Goal: Task Accomplishment & Management: Use online tool/utility

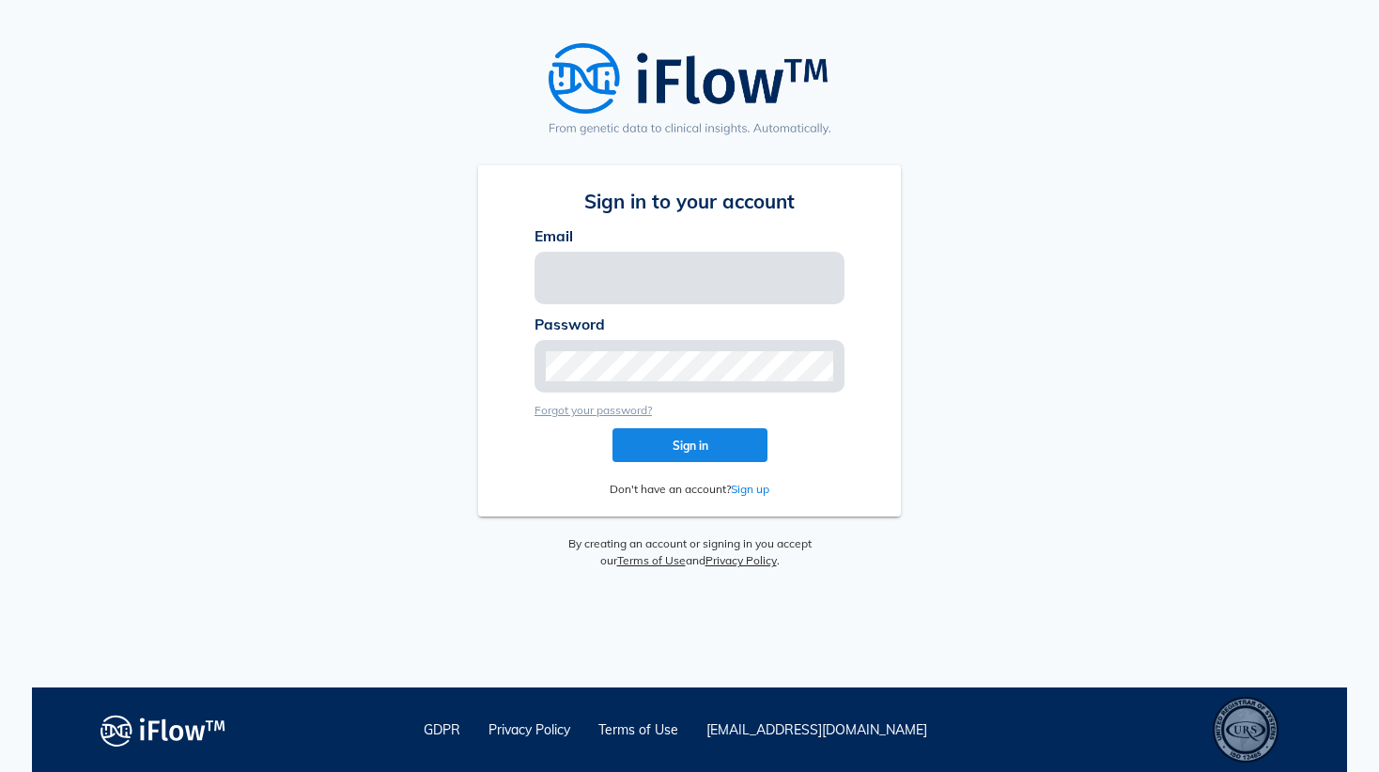
type input "[EMAIL_ADDRESS][PERSON_NAME][DOMAIN_NAME]"
click at [668, 457] on button "Sign in" at bounding box center [690, 445] width 155 height 34
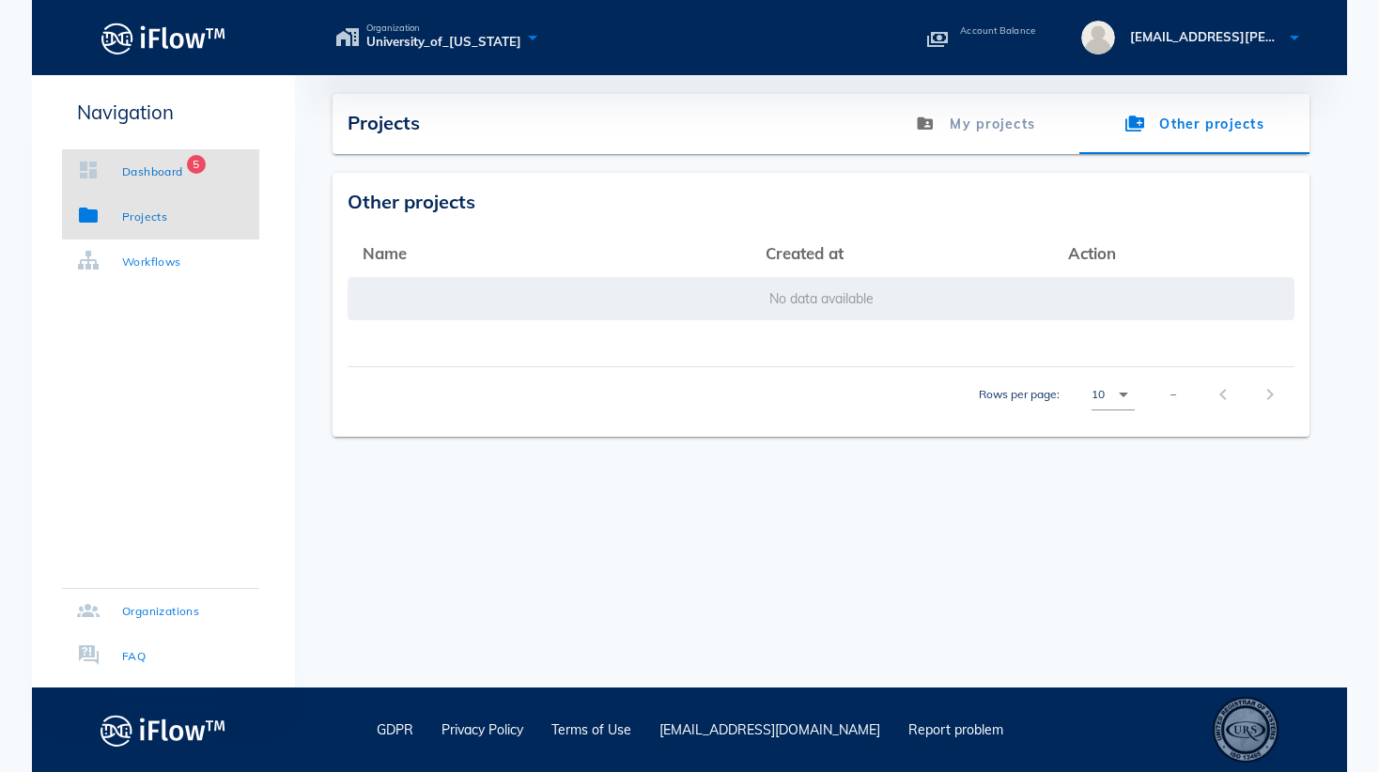
click at [158, 165] on div "Dashboard" at bounding box center [152, 172] width 61 height 19
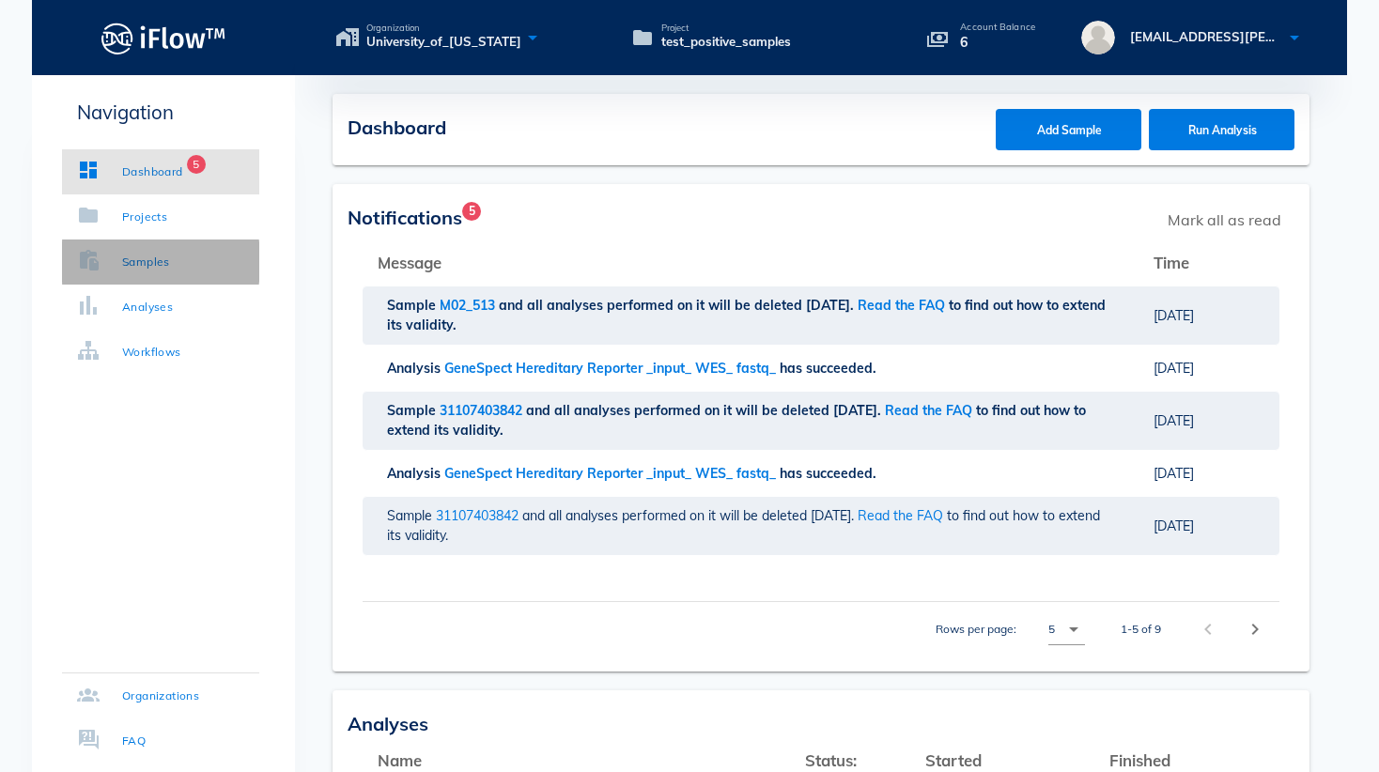
click at [122, 263] on div "Samples" at bounding box center [146, 262] width 48 height 19
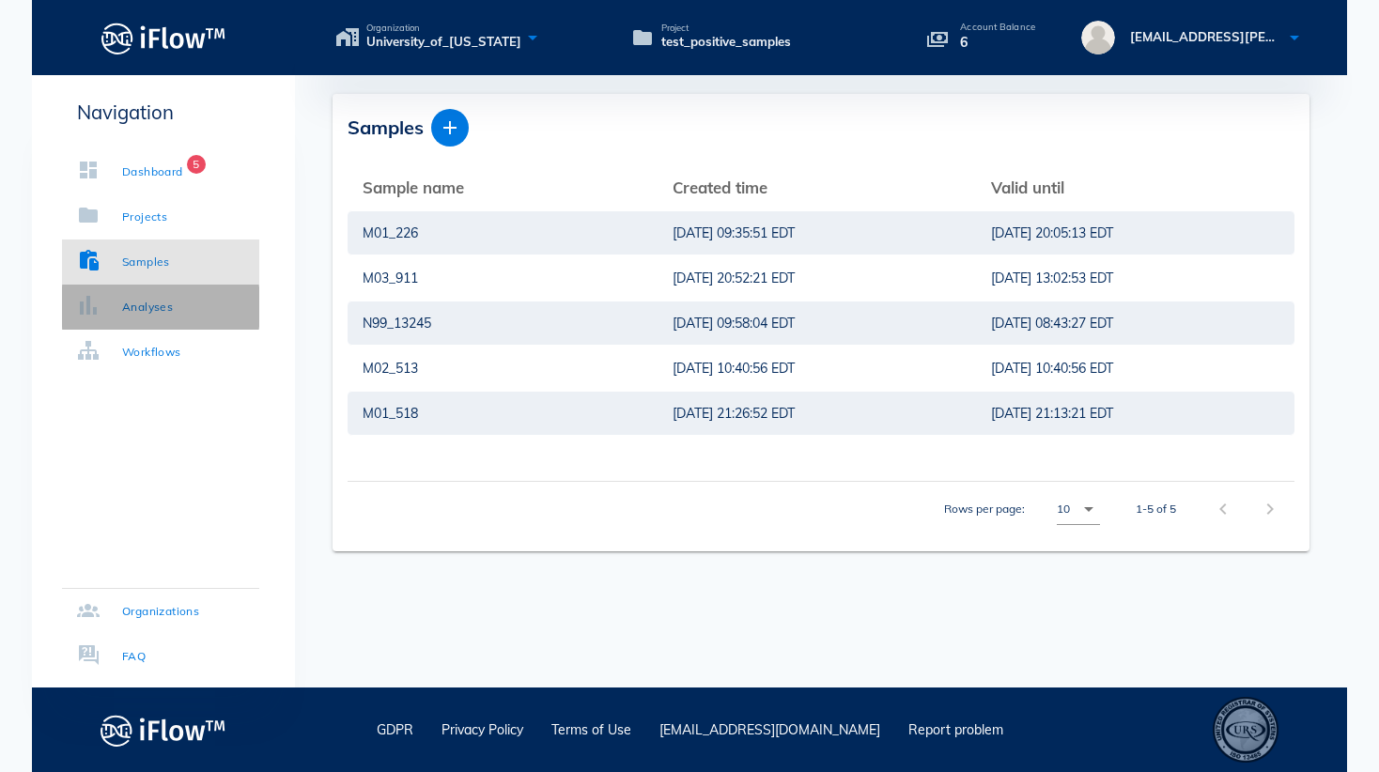
click at [131, 303] on div "Analyses" at bounding box center [147, 307] width 51 height 19
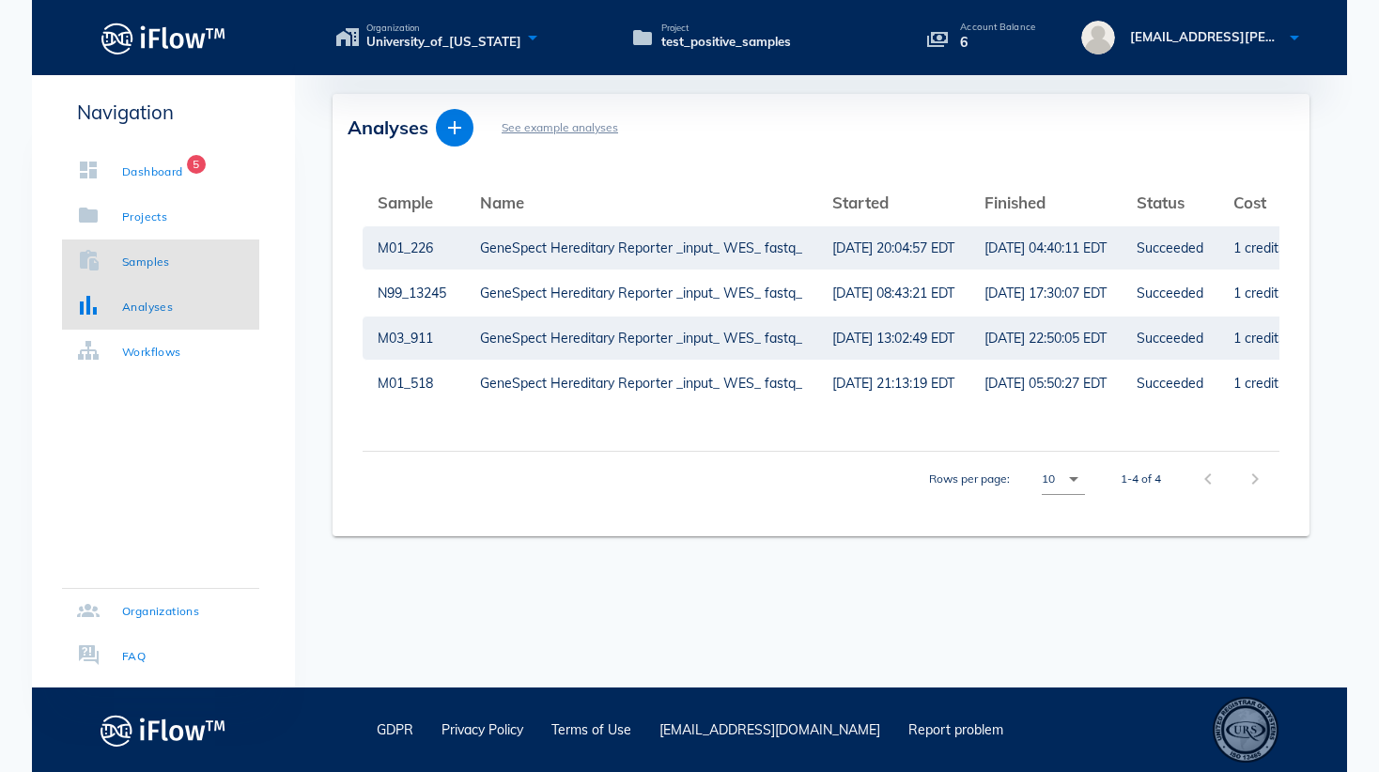
click at [159, 270] on div "Samples" at bounding box center [146, 262] width 48 height 19
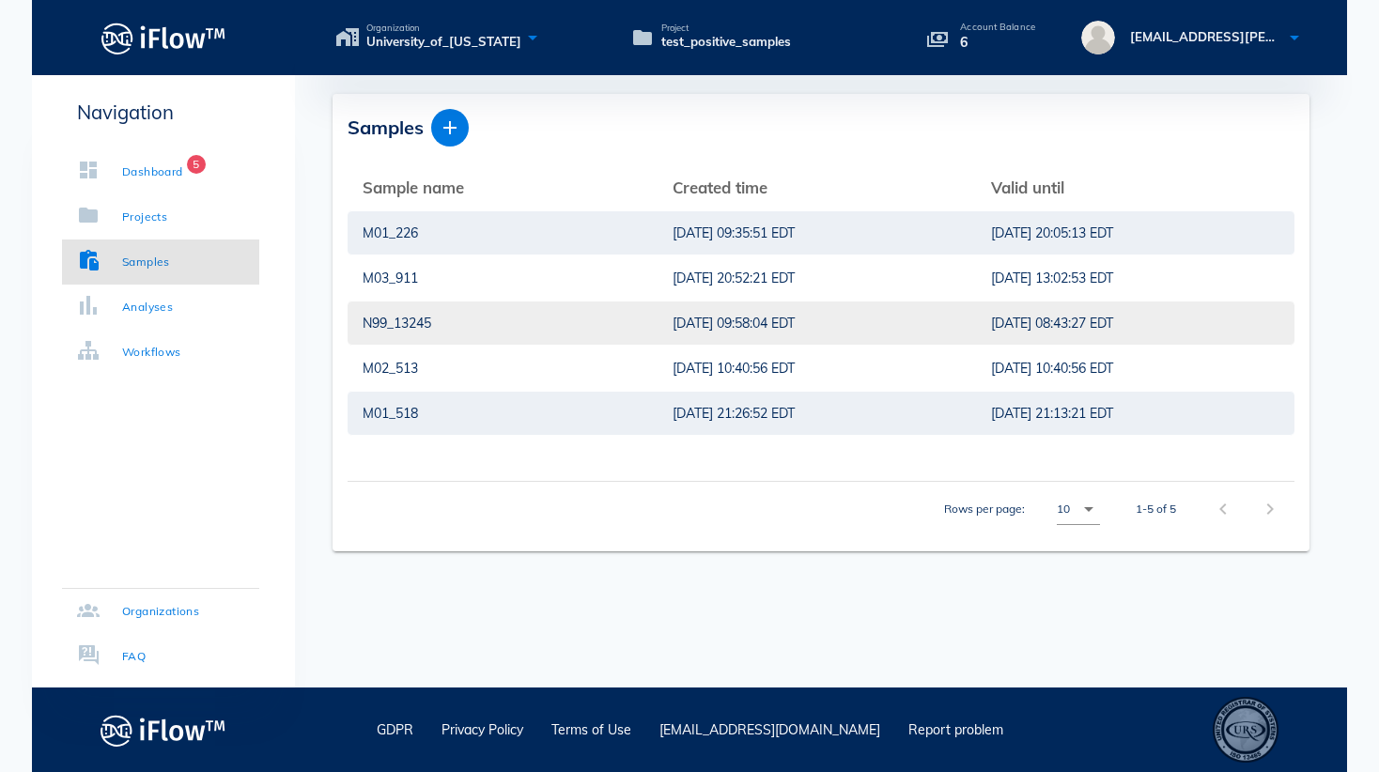
click at [383, 320] on div "N99_13245" at bounding box center [503, 323] width 280 height 43
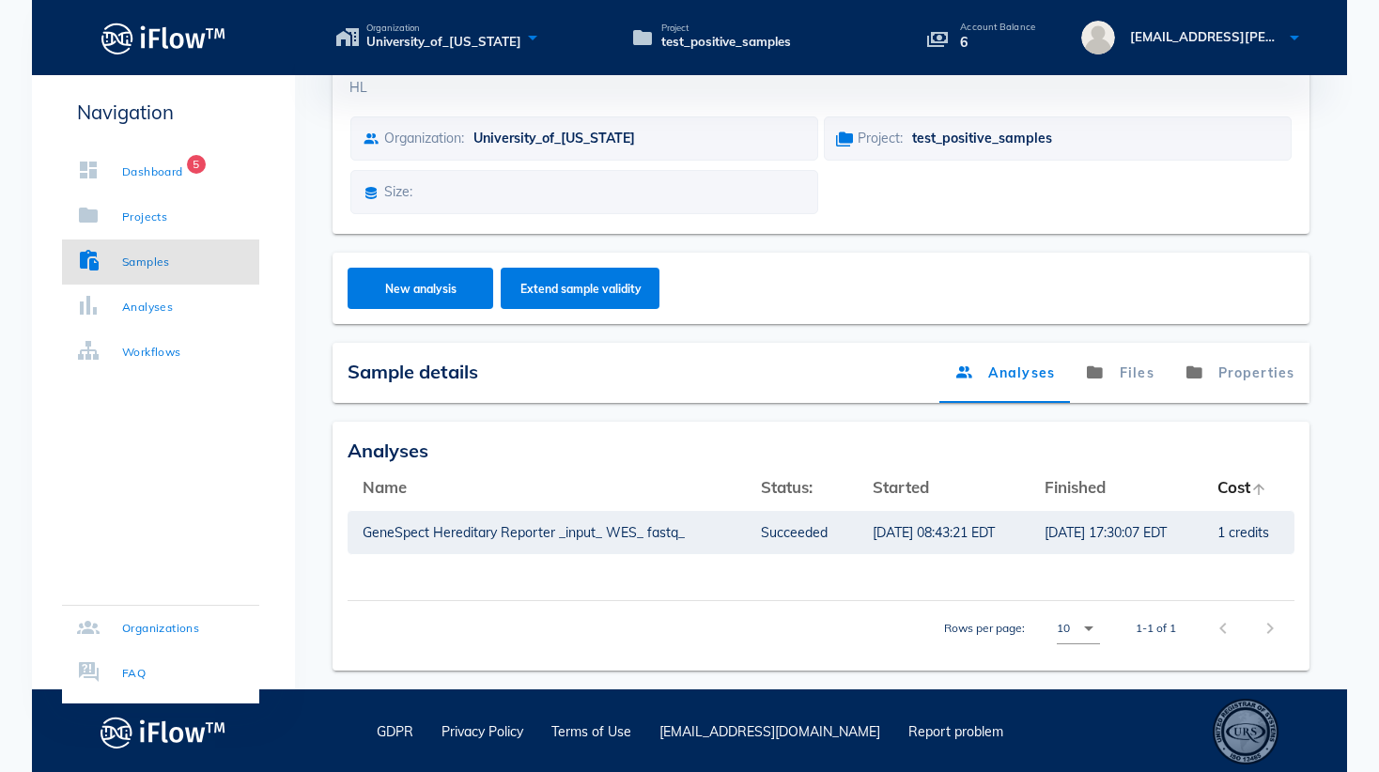
scroll to position [131, 0]
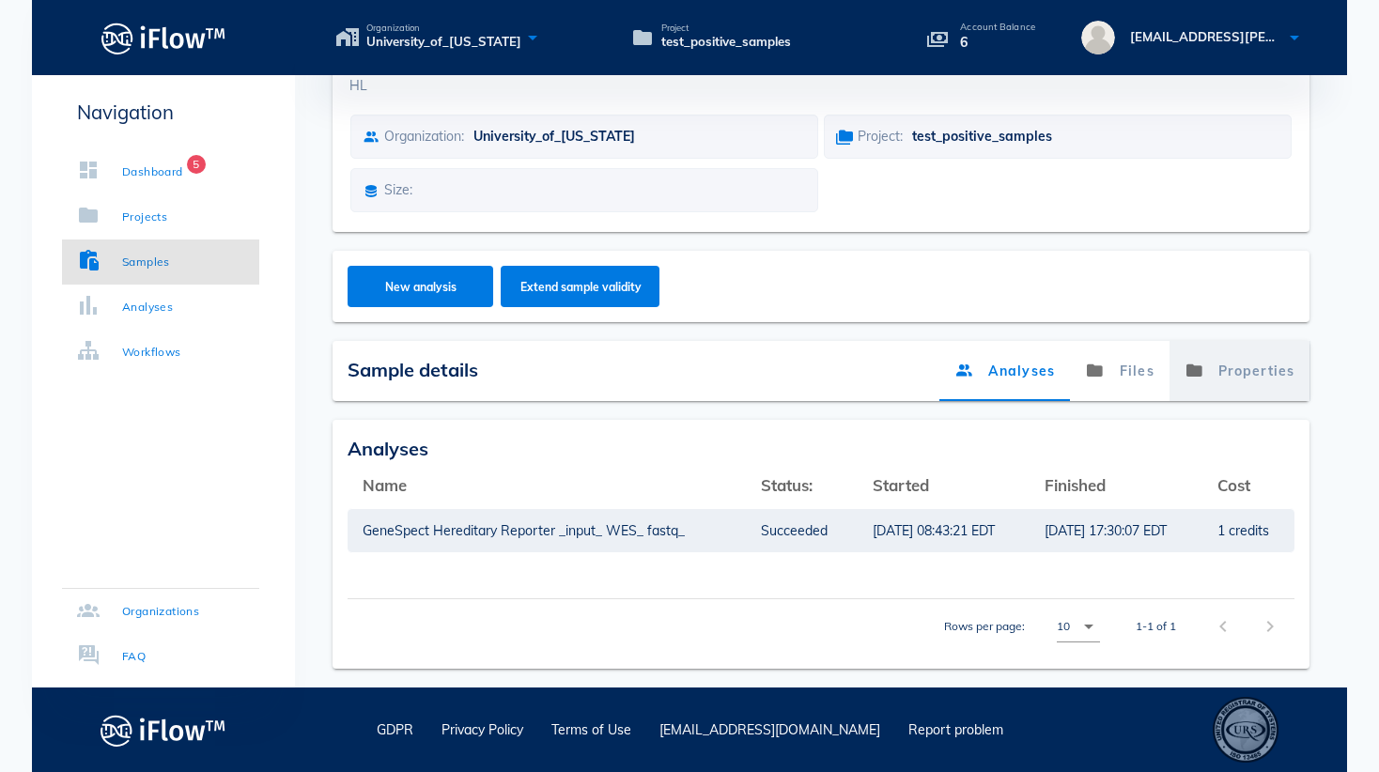
click at [1244, 367] on link "Properties" at bounding box center [1239, 371] width 141 height 60
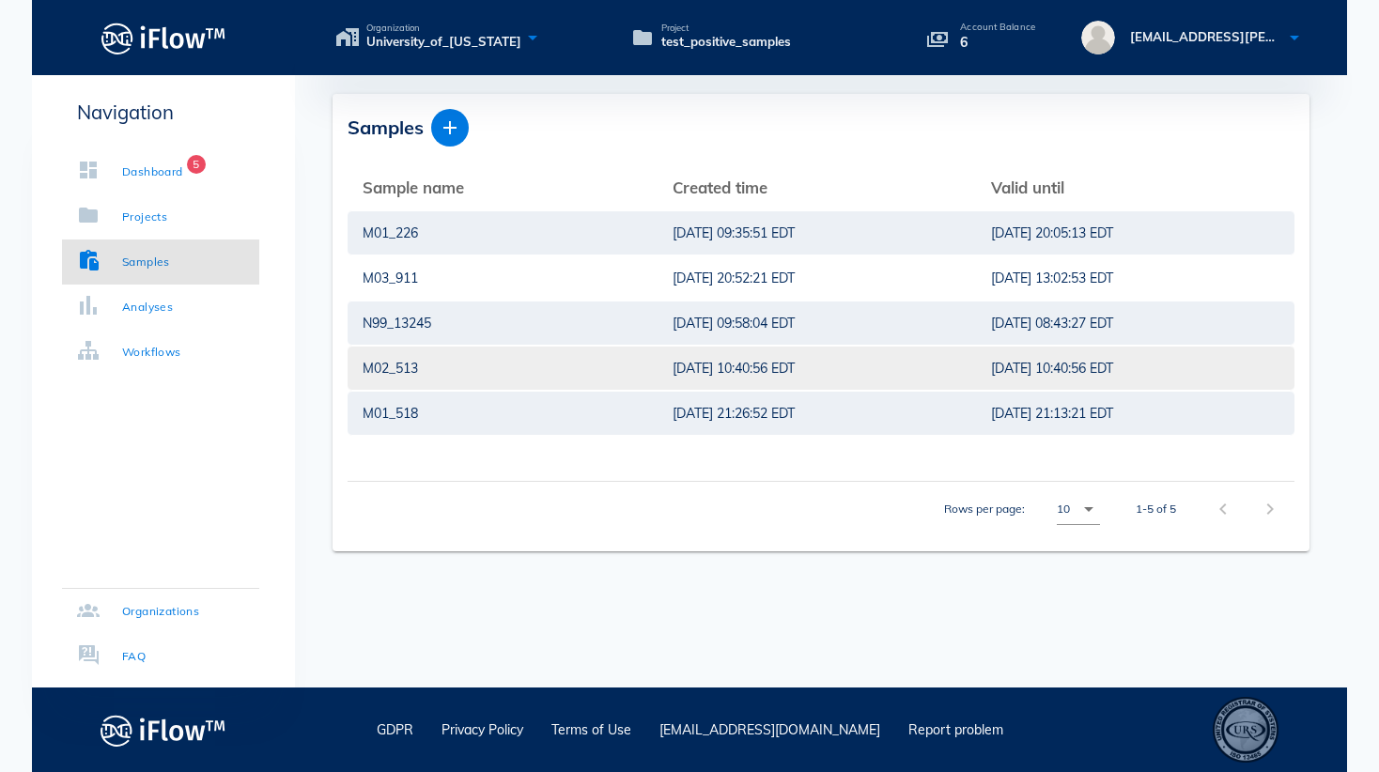
click at [394, 382] on div "M02_513" at bounding box center [503, 368] width 280 height 43
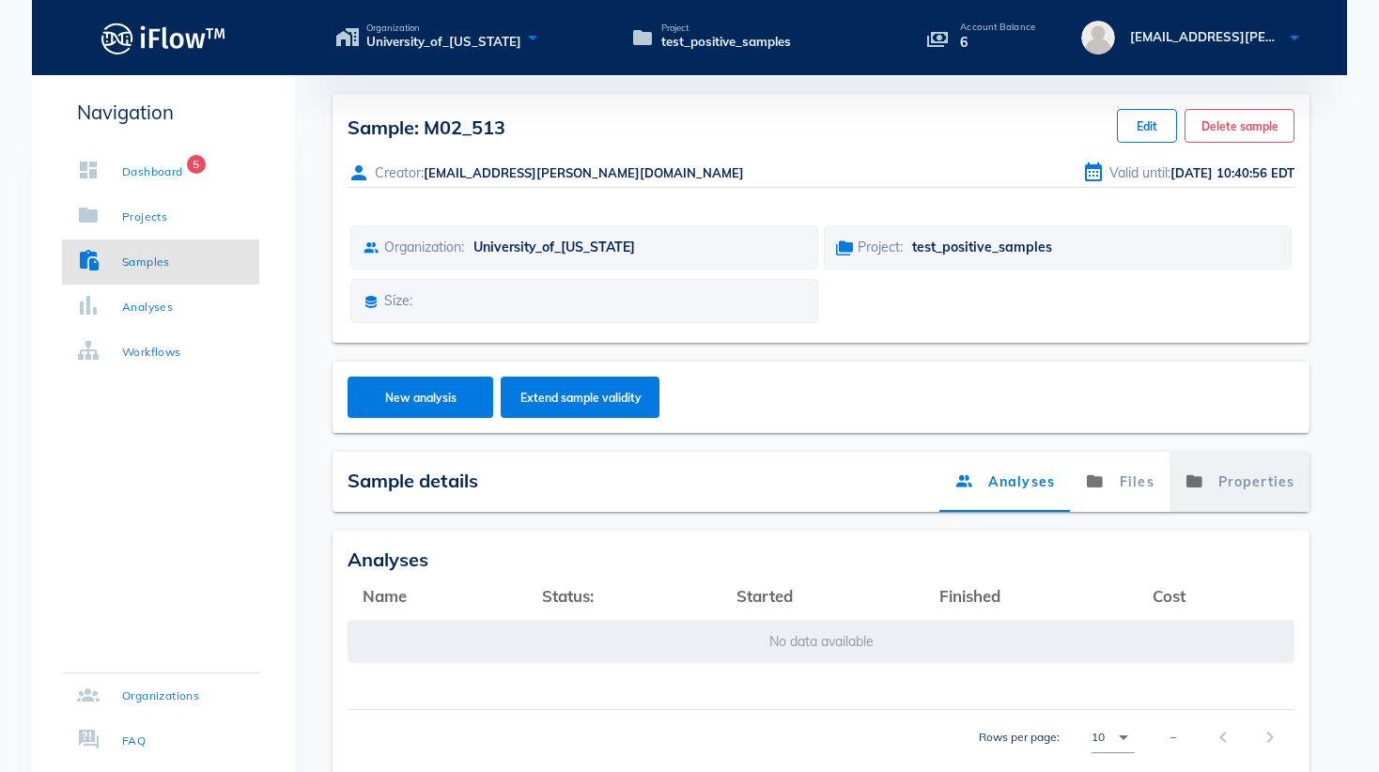
click at [1235, 488] on link "Properties" at bounding box center [1239, 482] width 141 height 60
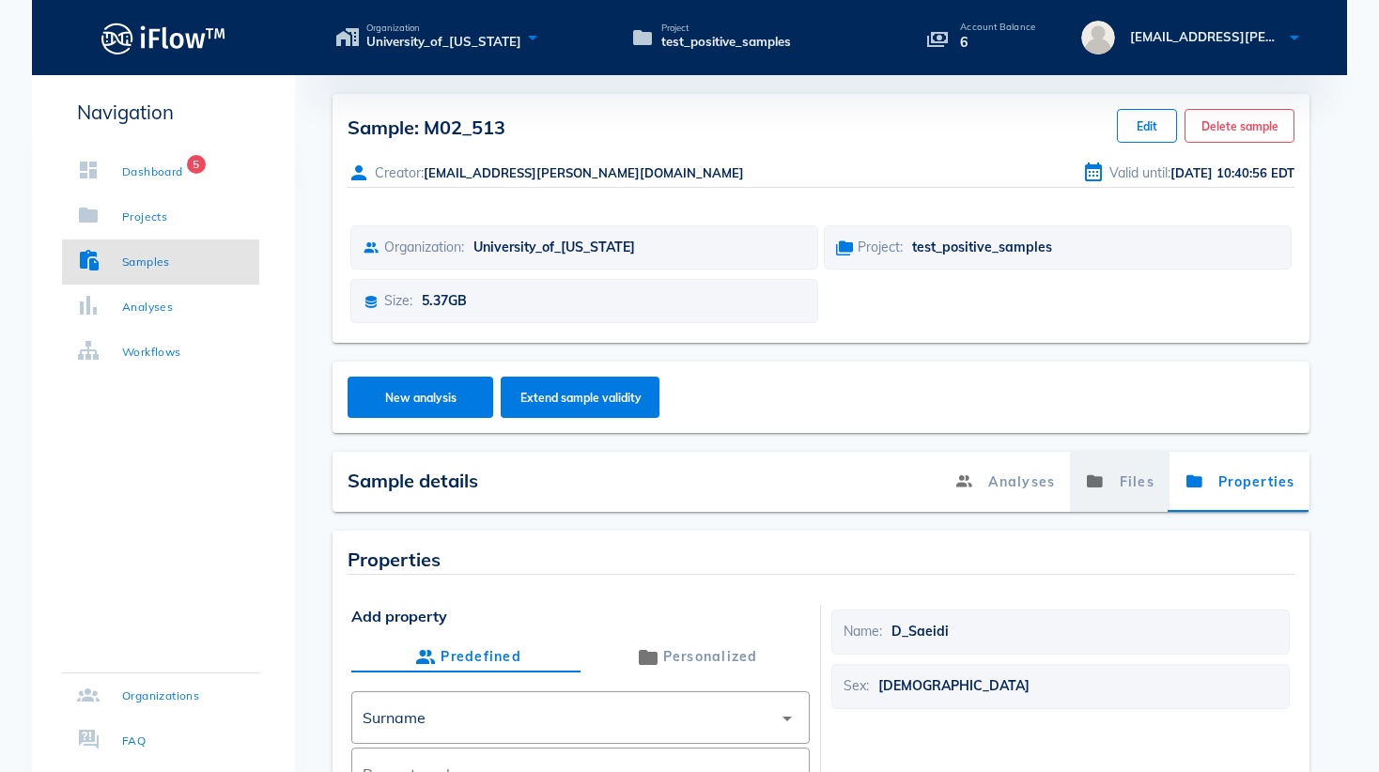
click at [1106, 484] on link "Files" at bounding box center [1120, 482] width 100 height 60
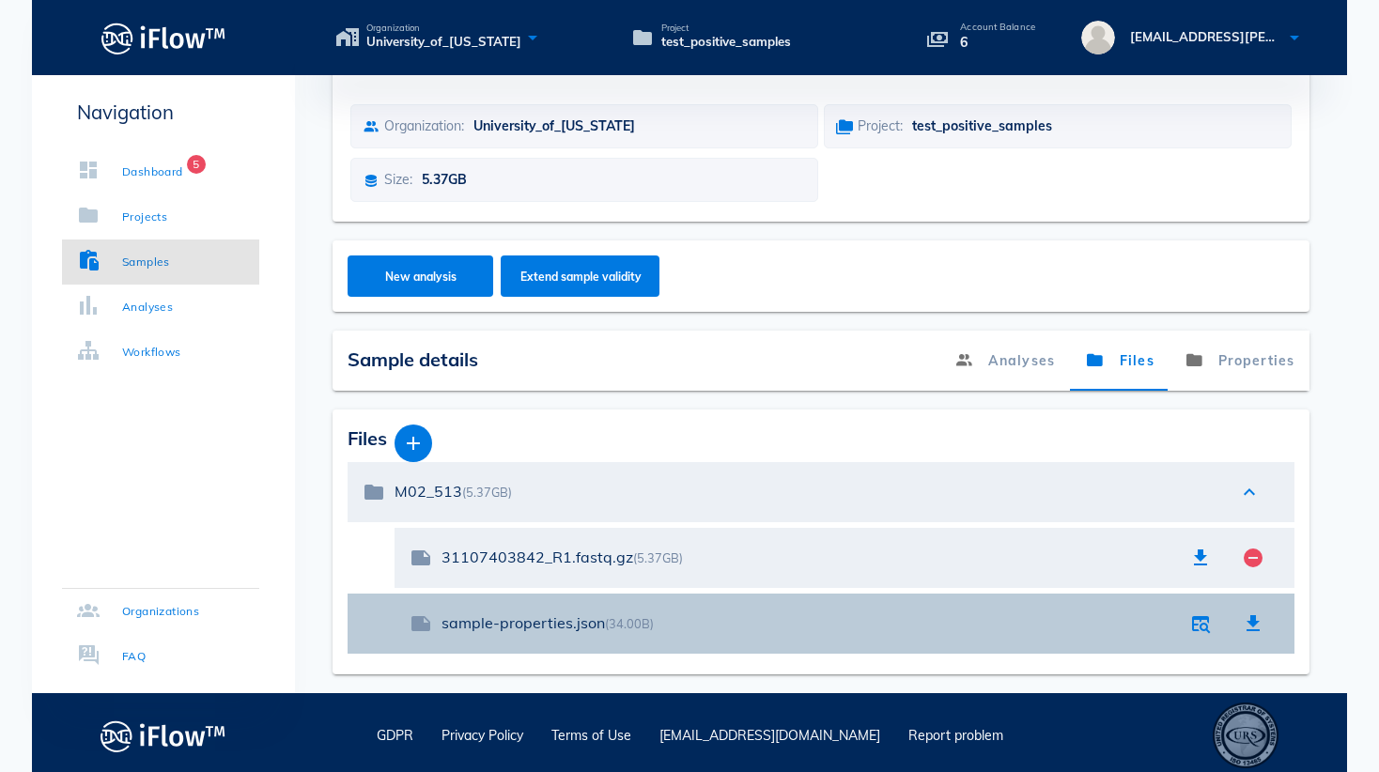
scroll to position [127, 0]
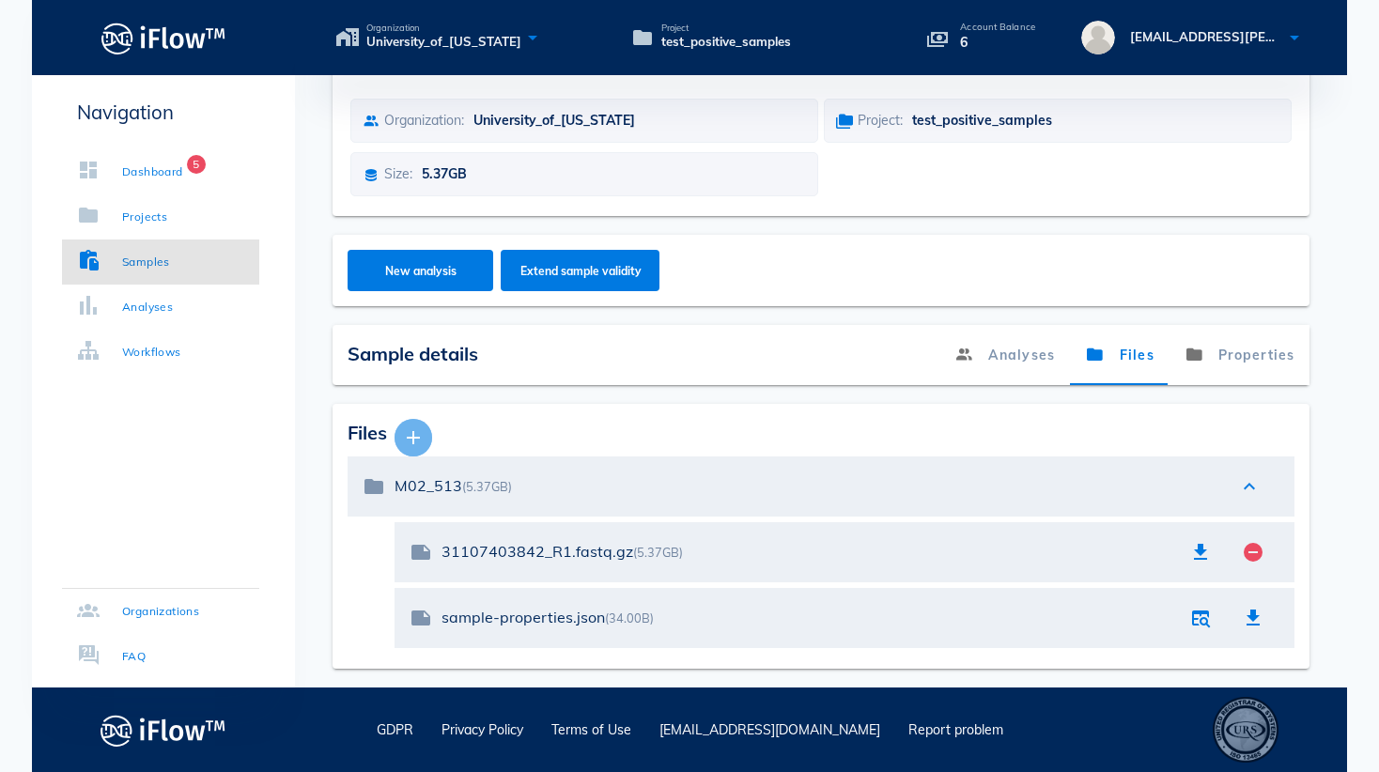
click at [410, 439] on icon "button" at bounding box center [413, 438] width 23 height 23
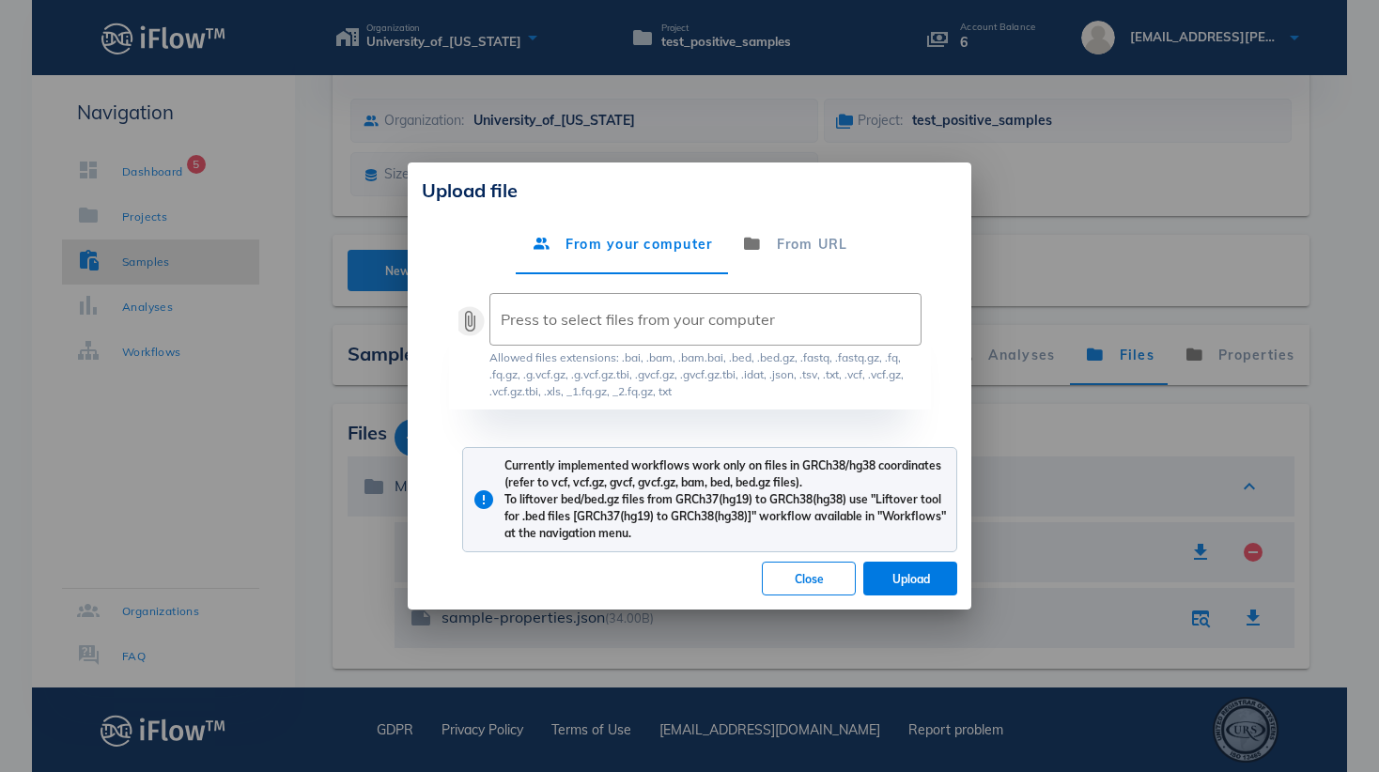
click at [475, 327] on button "attach_file" at bounding box center [470, 321] width 23 height 23
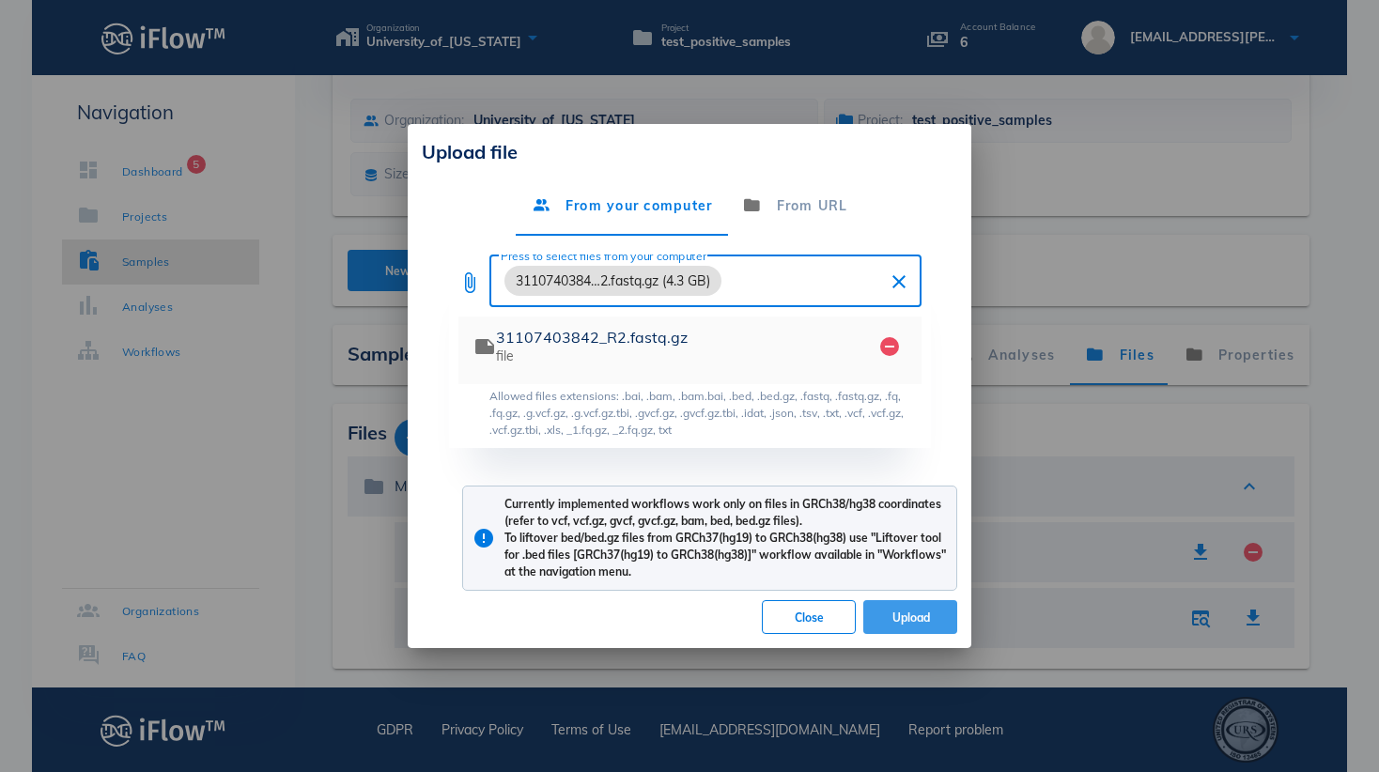
click at [898, 613] on span "Upload" at bounding box center [911, 618] width 64 height 14
